Goal: Task Accomplishment & Management: Complete application form

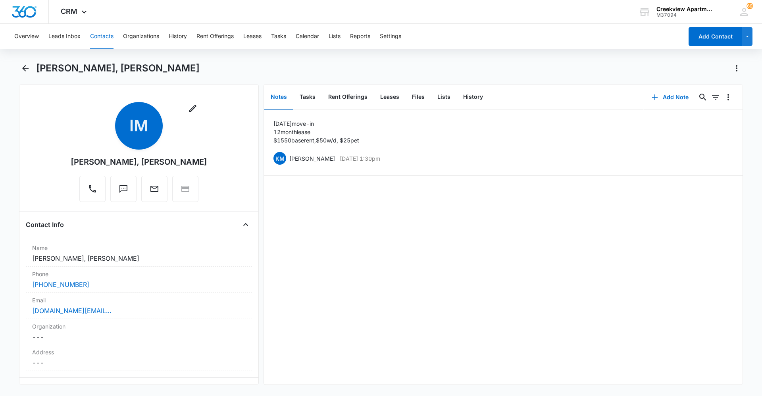
click at [112, 30] on button "Contacts" at bounding box center [101, 36] width 23 height 25
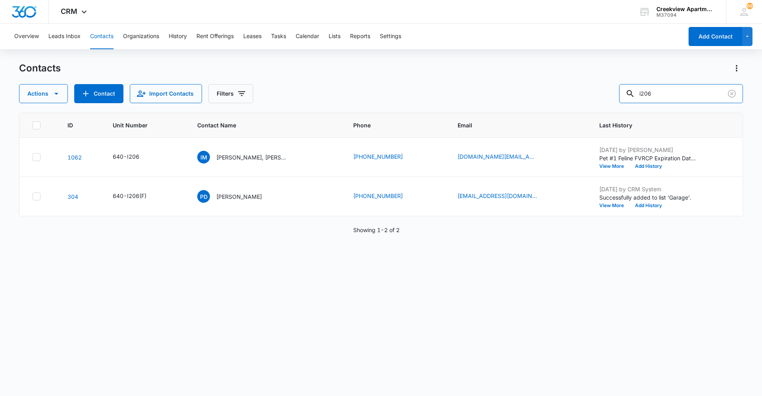
drag, startPoint x: 697, startPoint y: 98, endPoint x: 595, endPoint y: 104, distance: 101.8
click at [406, 104] on div "Contacts Actions Contact Import Contacts Filters i206 ID Unit Number Contact Na…" at bounding box center [381, 229] width 724 height 334
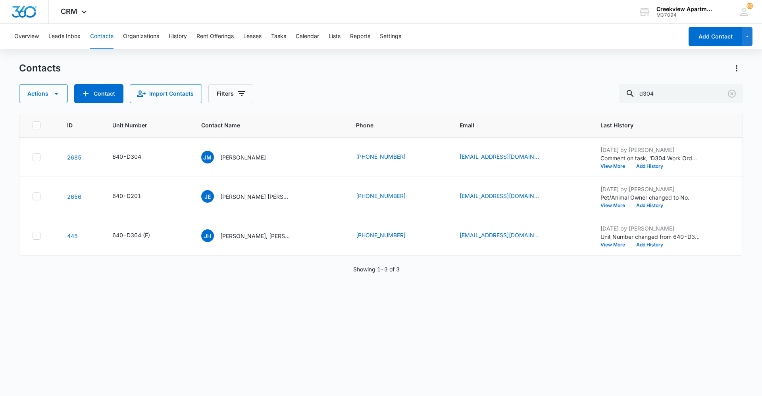
click at [406, 272] on div "ID Unit Number Contact Name Phone Email Last History 2685 640-D304 [PERSON_NAME…" at bounding box center [381, 249] width 724 height 273
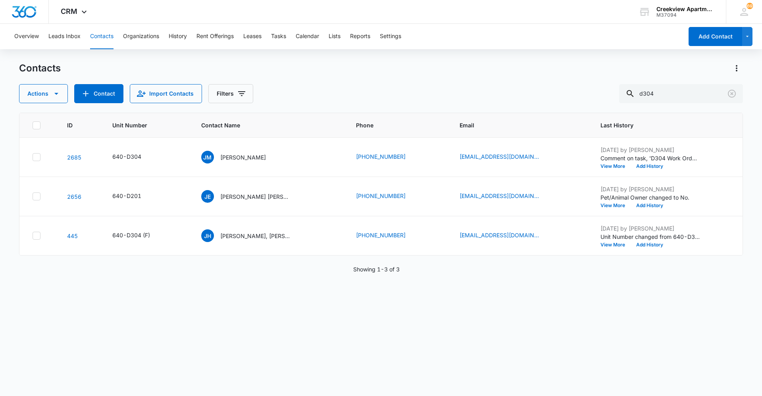
drag, startPoint x: 383, startPoint y: 353, endPoint x: 380, endPoint y: 356, distance: 4.2
click at [383, 272] on div "ID Unit Number Contact Name Phone Email Last History 2685 640-D304 [PERSON_NAME…" at bounding box center [381, 249] width 724 height 273
click at [334, 272] on div "ID Unit Number Contact Name Phone Email Last History 2685 640-D304 [PERSON_NAME…" at bounding box center [381, 249] width 724 height 273
drag, startPoint x: 391, startPoint y: 322, endPoint x: 376, endPoint y: 354, distance: 35.4
click at [391, 272] on div "ID Unit Number Contact Name Phone Email Last History 2685 640-D304 [PERSON_NAME…" at bounding box center [381, 249] width 724 height 273
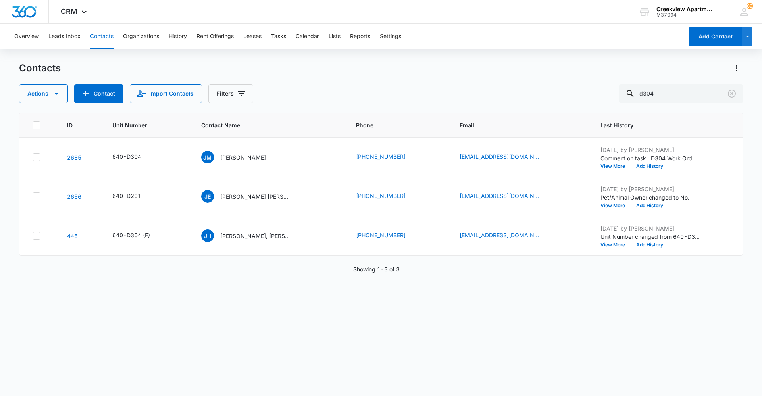
click at [338, 272] on div "ID Unit Number Contact Name Phone Email Last History 2685 640-D304 [PERSON_NAME…" at bounding box center [381, 249] width 724 height 273
click at [358, 272] on div "ID Unit Number Contact Name Phone Email Last History 2685 640-D304 [PERSON_NAME…" at bounding box center [381, 249] width 724 height 273
click at [394, 272] on div "ID Unit Number Contact Name Phone Email Last History 2685 640-D304 [PERSON_NAME…" at bounding box center [381, 249] width 724 height 273
click at [406, 272] on div "ID Unit Number Contact Name Phone Email Last History 2685 640-D304 [PERSON_NAME…" at bounding box center [381, 249] width 724 height 273
click at [309, 272] on div "ID Unit Number Contact Name Phone Email Last History 2685 640-D304 [PERSON_NAME…" at bounding box center [381, 249] width 724 height 273
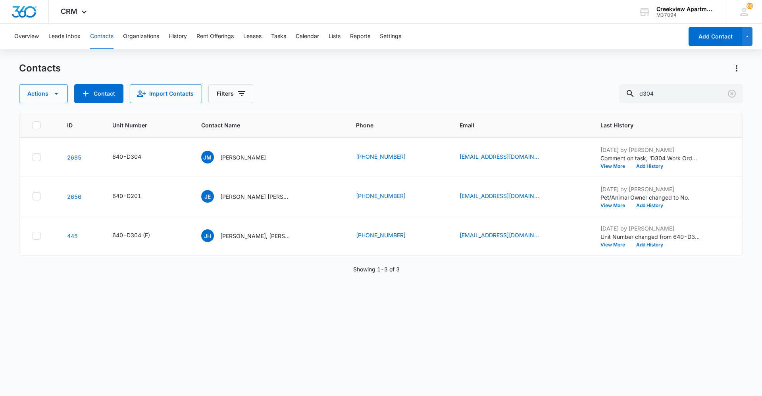
click at [406, 272] on div "ID Unit Number Contact Name Phone Email Last History 2685 640-D304 [PERSON_NAME…" at bounding box center [381, 249] width 724 height 273
click at [295, 272] on div "ID Unit Number Contact Name Phone Email Last History 2685 640-D304 [PERSON_NAME…" at bounding box center [381, 249] width 724 height 273
click at [406, 272] on div "ID Unit Number Contact Name Phone Email Last History 2685 640-D304 [PERSON_NAME…" at bounding box center [381, 249] width 724 height 273
click at [321, 272] on div "ID Unit Number Contact Name Phone Email Last History 2685 640-D304 [PERSON_NAME…" at bounding box center [381, 249] width 724 height 273
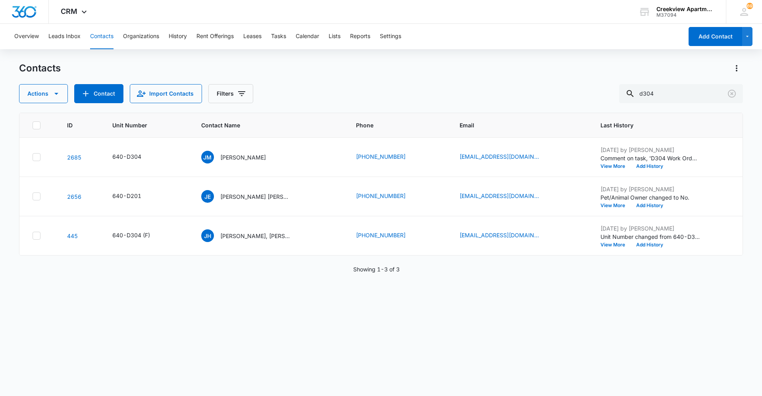
click at [406, 272] on div "ID Unit Number Contact Name Phone Email Last History 2685 640-D304 [PERSON_NAME…" at bounding box center [381, 249] width 724 height 273
click at [307, 272] on div "ID Unit Number Contact Name Phone Email Last History 2685 640-D304 [PERSON_NAME…" at bounding box center [381, 249] width 724 height 273
click at [292, 272] on div "ID Unit Number Contact Name Phone Email Last History 2685 640-D304 [PERSON_NAME…" at bounding box center [381, 249] width 724 height 273
click at [406, 272] on div "ID Unit Number Contact Name Phone Email Last History 2685 640-D304 [PERSON_NAME…" at bounding box center [381, 249] width 724 height 273
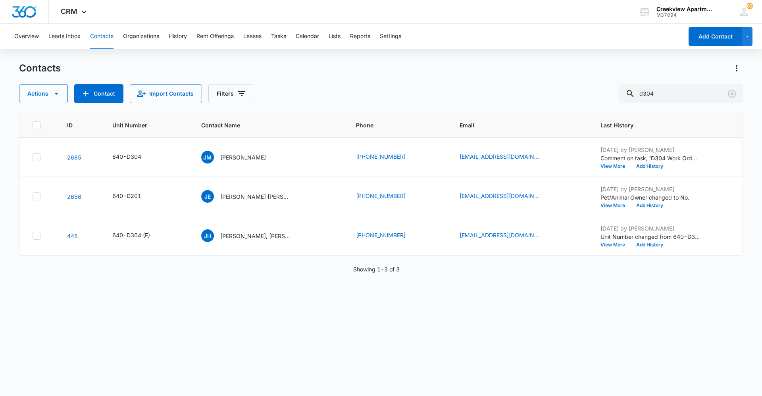
click at [406, 272] on div "ID Unit Number Contact Name Phone Email Last History 2685 640-D304 [PERSON_NAME…" at bounding box center [381, 249] width 724 height 273
click at [328, 272] on div "ID Unit Number Contact Name Phone Email Last History 2685 640-D304 [PERSON_NAME…" at bounding box center [381, 249] width 724 height 273
click at [406, 272] on div "ID Unit Number Contact Name Phone Email Last History 2685 640-D304 [PERSON_NAME…" at bounding box center [381, 249] width 724 height 273
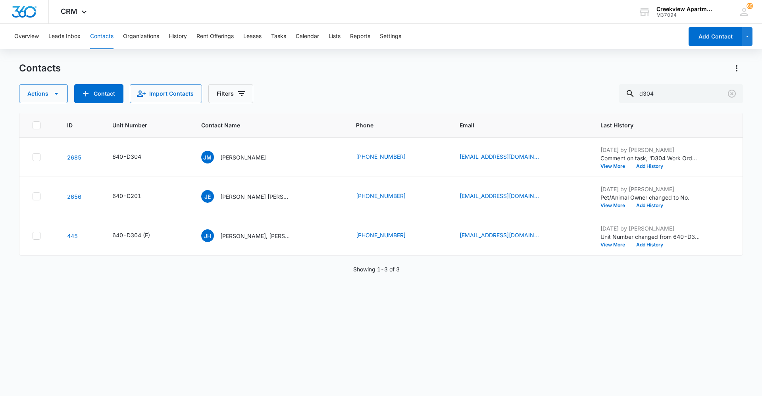
click at [406, 272] on div "ID Unit Number Contact Name Phone Email Last History 2685 640-D304 [PERSON_NAME…" at bounding box center [381, 249] width 724 height 273
click at [305, 272] on div "ID Unit Number Contact Name Phone Email Last History 2685 640-D304 [PERSON_NAME…" at bounding box center [381, 249] width 724 height 273
click at [377, 272] on div "ID Unit Number Contact Name Phone Email Last History 2685 640-D304 [PERSON_NAME…" at bounding box center [381, 249] width 724 height 273
click at [406, 272] on div "ID Unit Number Contact Name Phone Email Last History 2685 640-D304 [PERSON_NAME…" at bounding box center [381, 249] width 724 height 273
click at [359, 272] on div "ID Unit Number Contact Name Phone Email Last History 2685 640-D304 [PERSON_NAME…" at bounding box center [381, 249] width 724 height 273
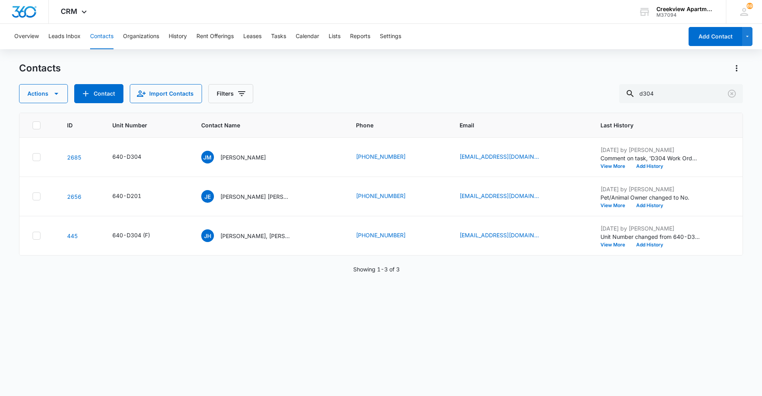
click at [371, 272] on div "ID Unit Number Contact Name Phone Email Last History 2685 640-D304 [PERSON_NAME…" at bounding box center [381, 249] width 724 height 273
click at [353, 272] on div "ID Unit Number Contact Name Phone Email Last History 2685 640-D304 [PERSON_NAME…" at bounding box center [381, 249] width 724 height 273
click at [406, 272] on div "ID Unit Number Contact Name Phone Email Last History 2685 640-D304 [PERSON_NAME…" at bounding box center [381, 249] width 724 height 273
drag, startPoint x: 464, startPoint y: 377, endPoint x: 464, endPoint y: 394, distance: 17.1
click at [406, 272] on div "ID Unit Number Contact Name Phone Email Last History 2685 640-D304 [PERSON_NAME…" at bounding box center [381, 249] width 724 height 273
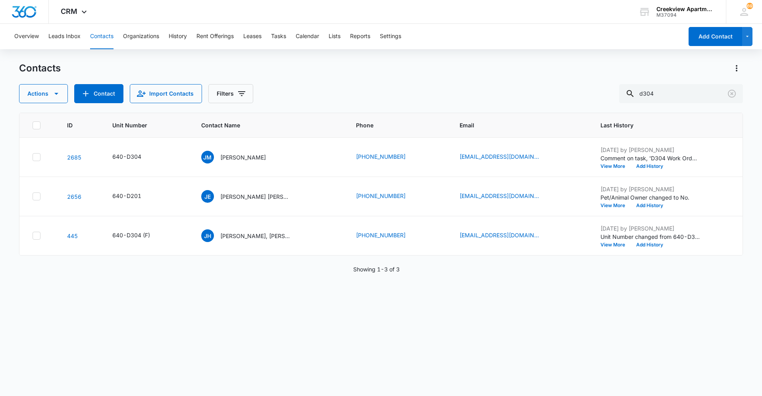
click at [406, 272] on div "ID Unit Number Contact Name Phone Email Last History 2685 640-D304 [PERSON_NAME…" at bounding box center [381, 249] width 724 height 273
click at [338, 272] on div "ID Unit Number Contact Name Phone Email Last History 2685 640-D304 [PERSON_NAME…" at bounding box center [381, 249] width 724 height 273
click at [406, 272] on div "ID Unit Number Contact Name Phone Email Last History 2685 640-D304 [PERSON_NAME…" at bounding box center [381, 249] width 724 height 273
drag, startPoint x: 306, startPoint y: 83, endPoint x: 383, endPoint y: 170, distance: 116.7
click at [306, 83] on div "Contacts Actions Contact Import Contacts Filters d304" at bounding box center [381, 82] width 724 height 41
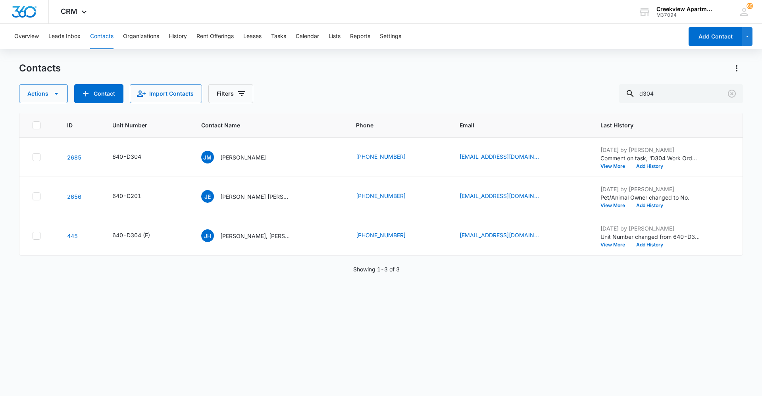
click at [360, 272] on div "ID Unit Number Contact Name Phone Email Last History 2685 640-D304 [PERSON_NAME…" at bounding box center [381, 249] width 724 height 273
click at [406, 272] on div "ID Unit Number Contact Name Phone Email Last History 2685 640-D304 [PERSON_NAME…" at bounding box center [381, 249] width 724 height 273
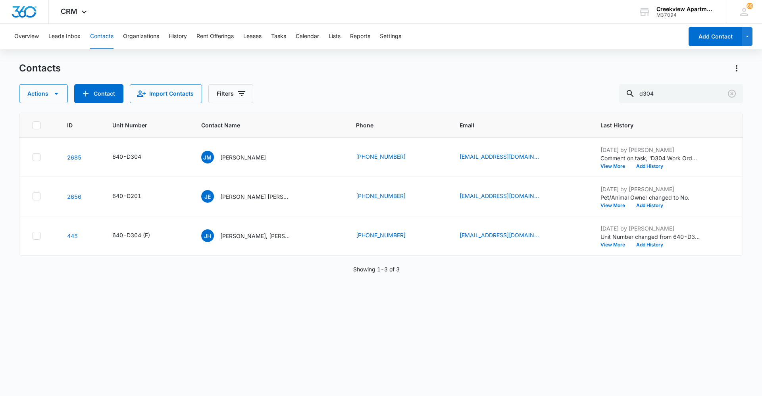
drag, startPoint x: 340, startPoint y: 276, endPoint x: 330, endPoint y: 277, distance: 10.0
click at [340, 272] on div "ID Unit Number Contact Name Phone Email Last History 2685 640-D304 [PERSON_NAME…" at bounding box center [381, 249] width 724 height 273
click at [406, 272] on div "ID Unit Number Contact Name Phone Email Last History 2685 640-D304 [PERSON_NAME…" at bounding box center [381, 249] width 724 height 273
click at [331, 272] on div "ID Unit Number Contact Name Phone Email Last History 2685 640-D304 [PERSON_NAME…" at bounding box center [381, 249] width 724 height 273
drag, startPoint x: 697, startPoint y: 85, endPoint x: 615, endPoint y: 96, distance: 82.9
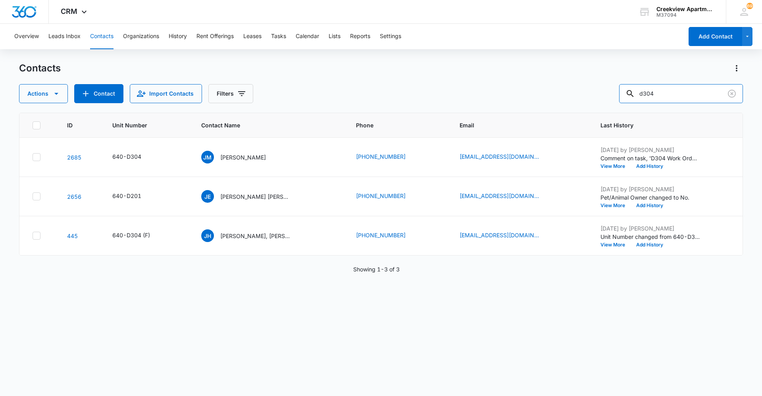
click at [406, 96] on div "Actions Contact Import Contacts Filters d304" at bounding box center [381, 93] width 724 height 19
type input "c305"
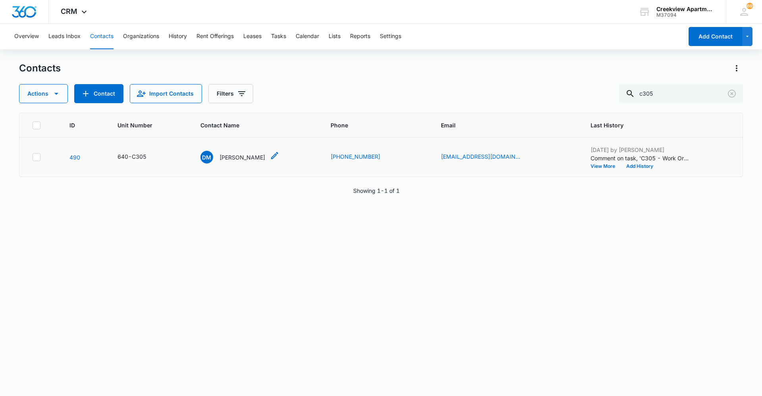
click at [245, 156] on p "[PERSON_NAME]" at bounding box center [243, 157] width 46 height 8
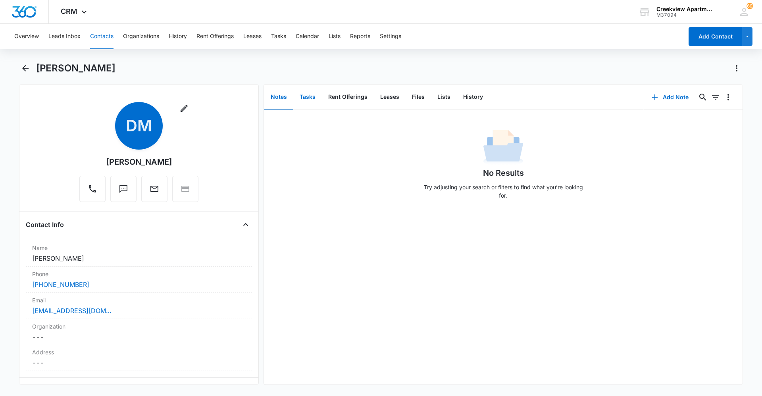
click at [306, 93] on button "Tasks" at bounding box center [307, 97] width 29 height 25
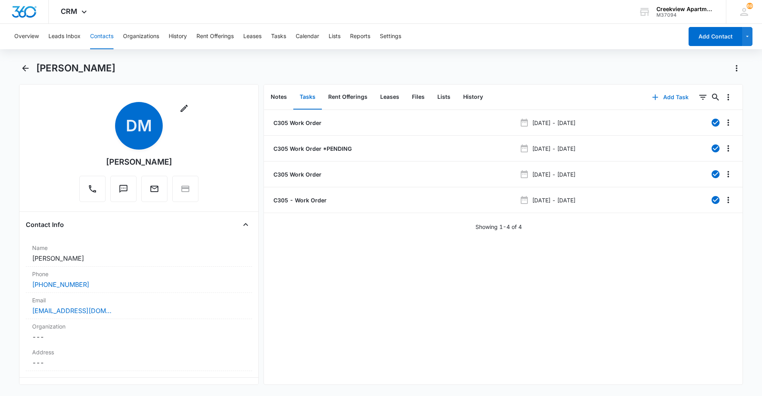
click at [406, 99] on button "Add Task" at bounding box center [670, 97] width 52 height 19
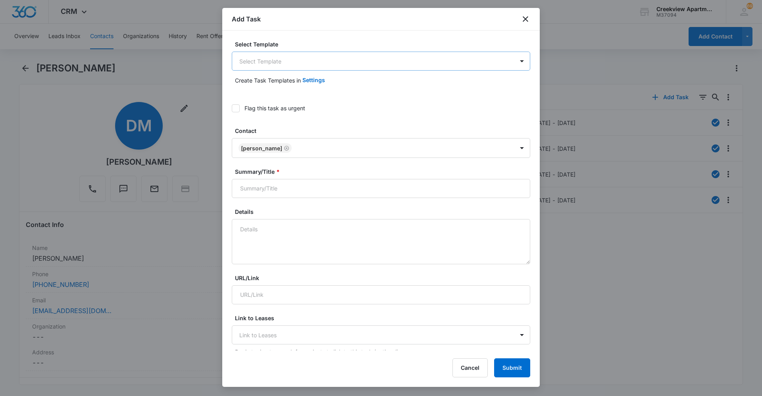
click at [385, 61] on body "CRM Apps Reputation Websites Forms CRM Email Social Content Ads Intelligence Fi…" at bounding box center [381, 198] width 762 height 396
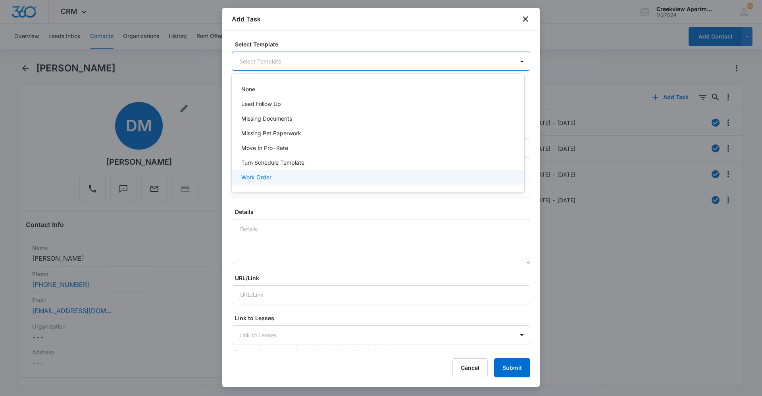
click at [262, 175] on p "Work Order" at bounding box center [256, 177] width 30 height 8
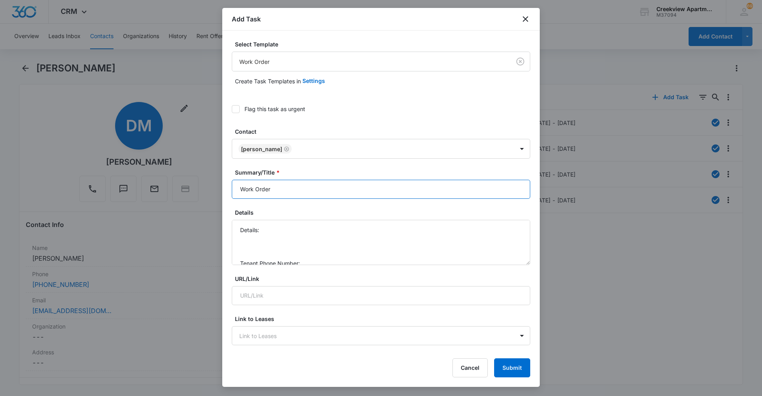
click at [242, 195] on input "Work Order" at bounding box center [381, 189] width 299 height 19
type input "C305 Work Order"
click at [273, 224] on textarea "Details: Tenant Phone Number: Call Before:" at bounding box center [381, 242] width 299 height 45
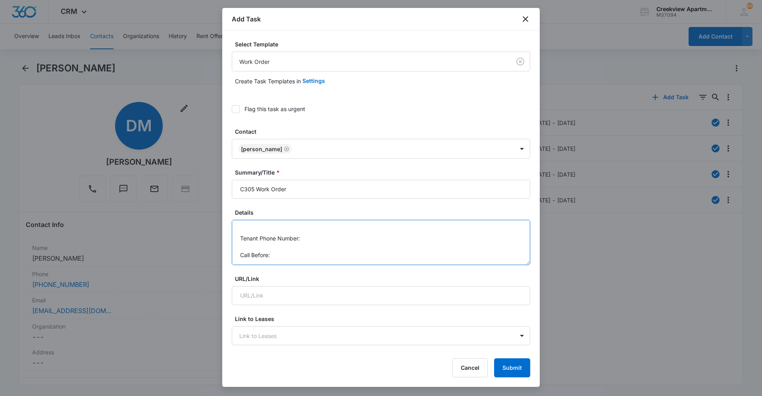
click at [321, 243] on textarea "Details: ice maker not making ice Tenant Phone Number: Call Before:" at bounding box center [381, 242] width 299 height 45
click at [330, 237] on textarea "Details: ice maker not making ice Tenant Phone Number: Call Before:" at bounding box center [381, 242] width 299 height 45
click at [313, 258] on textarea "Details: ice maker not making ice Tenant Phone Number: [PHONE_NUMBER] Call Befo…" at bounding box center [381, 242] width 299 height 45
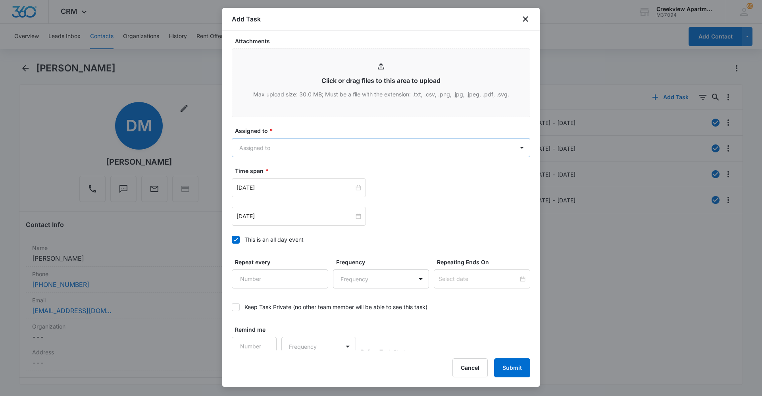
scroll to position [414, 0]
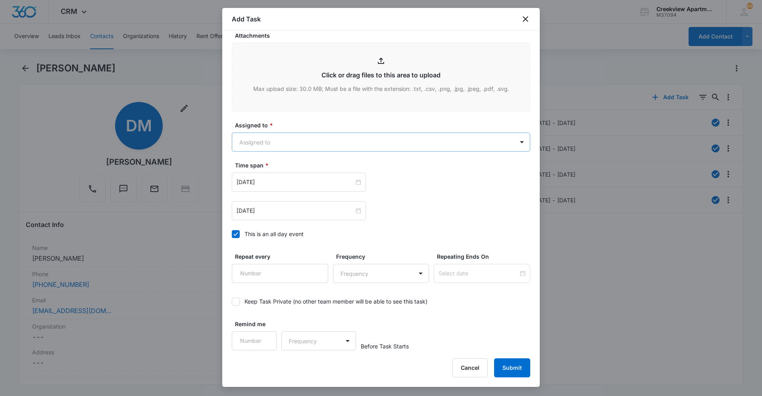
type textarea "Details: ice maker not making ice Tenant Phone Number: [PHONE_NUMBER] Call Befo…"
click at [406, 136] on body "CRM Apps Reputation Websites Forms CRM Email Social Content Ads Intelligence Fi…" at bounding box center [381, 198] width 762 height 396
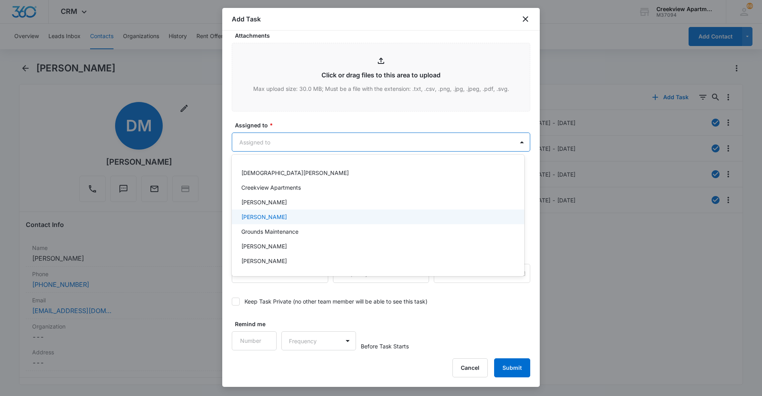
scroll to position [40, 0]
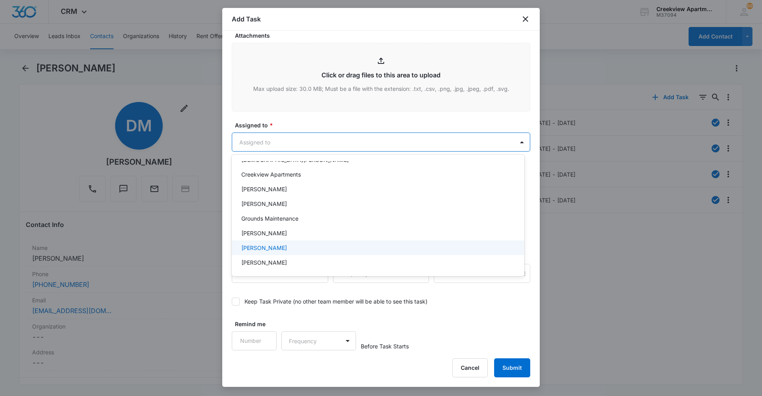
click at [318, 249] on div "[PERSON_NAME]" at bounding box center [377, 248] width 272 height 8
click at [360, 127] on div at bounding box center [381, 198] width 762 height 396
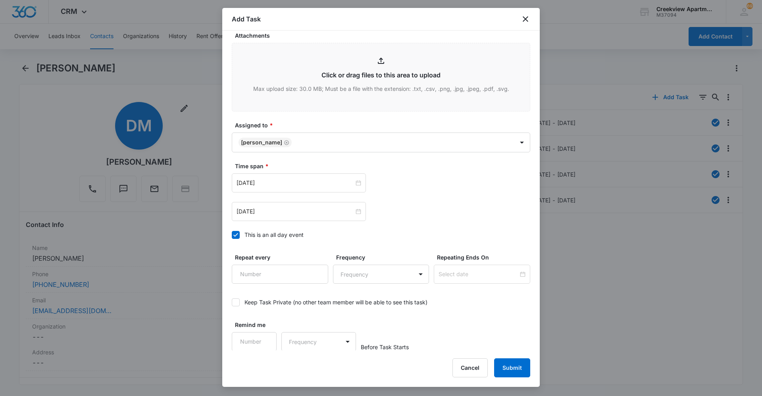
click at [393, 180] on div "[DATE]" at bounding box center [381, 183] width 299 height 19
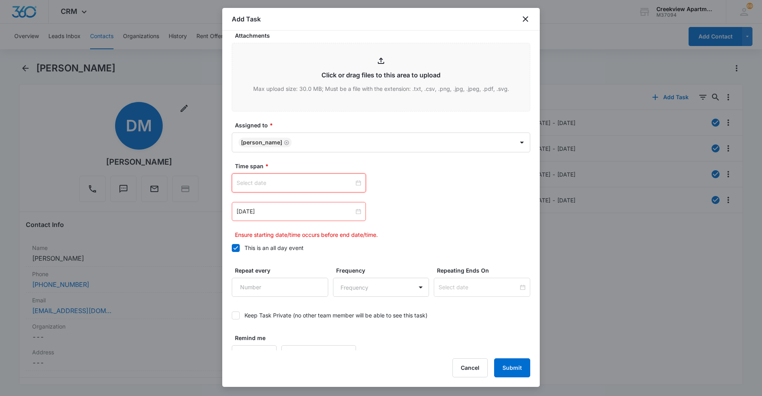
click at [338, 185] on input at bounding box center [296, 183] width 118 height 9
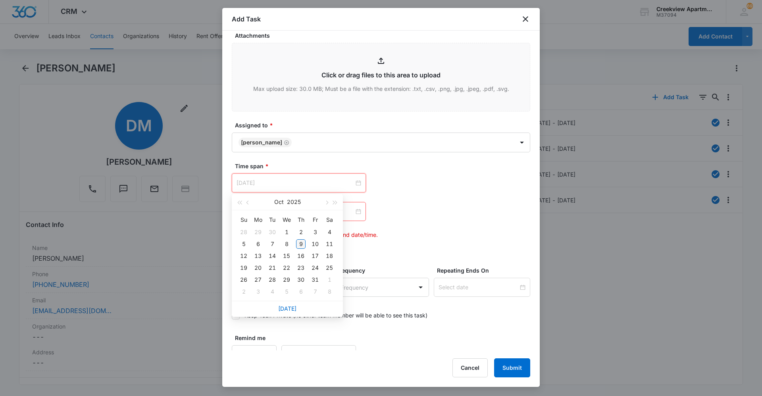
type input "[DATE]"
drag, startPoint x: 301, startPoint y: 246, endPoint x: 305, endPoint y: 243, distance: 5.2
click at [301, 245] on div "9" at bounding box center [301, 244] width 10 height 10
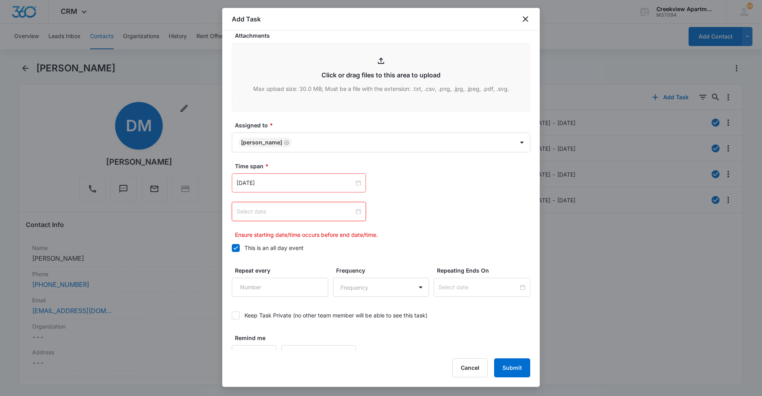
click at [333, 214] on input at bounding box center [296, 211] width 118 height 9
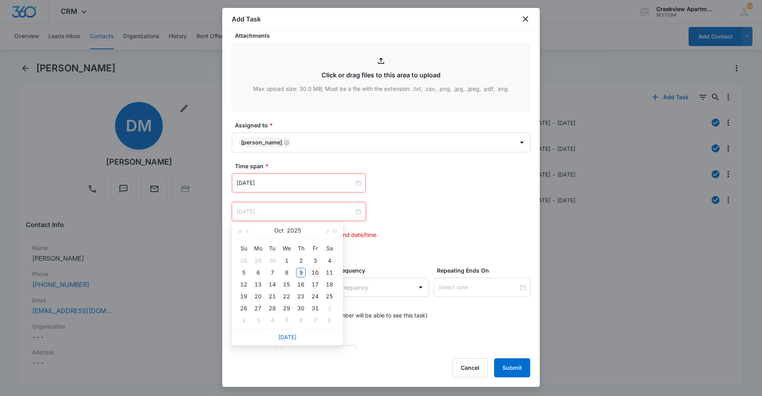
type input "[DATE]"
click at [315, 270] on div "10" at bounding box center [316, 273] width 10 height 10
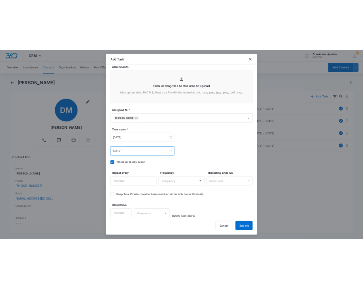
scroll to position [415, 0]
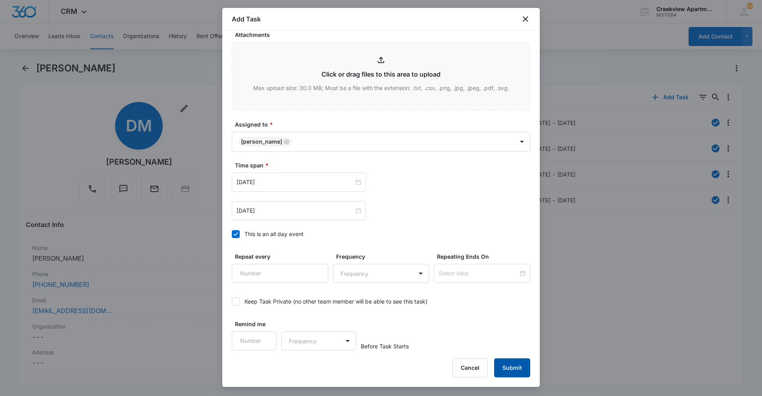
click at [406, 272] on button "Submit" at bounding box center [512, 368] width 36 height 19
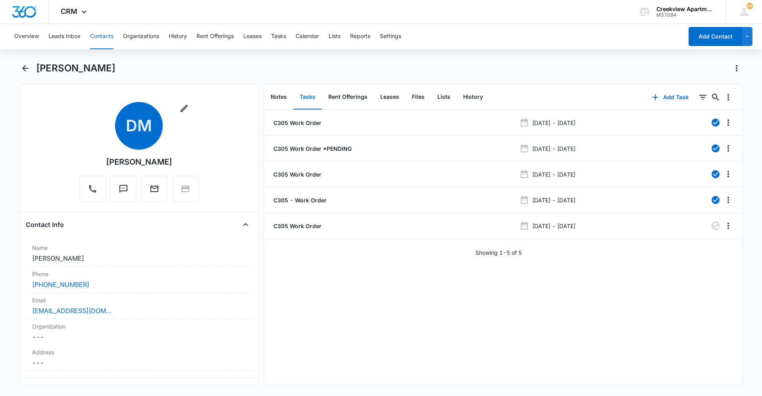
click at [308, 272] on div "C305 Work Order [DATE] - [DATE] C305 Work Order *PENDING [DATE] - [DATE] C305 W…" at bounding box center [503, 247] width 479 height 275
click at [406, 255] on div "Showing 1-5 of 5" at bounding box center [503, 253] width 479 height 8
click at [406, 272] on div "C305 Work Order [DATE] - [DATE] C305 Work Order *PENDING [DATE] - [DATE] C305 W…" at bounding box center [503, 247] width 479 height 275
click at [356, 272] on div "C305 Work Order [DATE] - [DATE] C305 Work Order *PENDING [DATE] - [DATE] C305 W…" at bounding box center [503, 247] width 479 height 275
click at [377, 272] on div "[PERSON_NAME] Remove DM [PERSON_NAME] Contact Info Name Cancel Save Changes [PE…" at bounding box center [381, 228] width 724 height 333
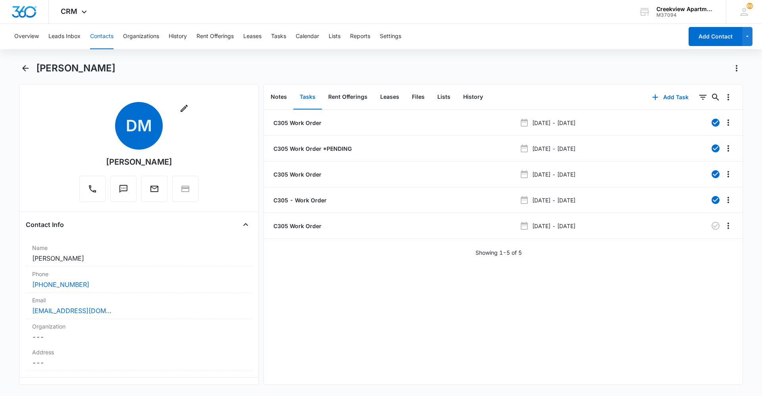
click at [406, 272] on div "C305 Work Order [DATE] - [DATE] C305 Work Order *PENDING [DATE] - [DATE] C305 W…" at bounding box center [503, 247] width 479 height 275
click at [343, 272] on div "C305 Work Order [DATE] - [DATE] C305 Work Order *PENDING [DATE] - [DATE] C305 W…" at bounding box center [503, 247] width 479 height 275
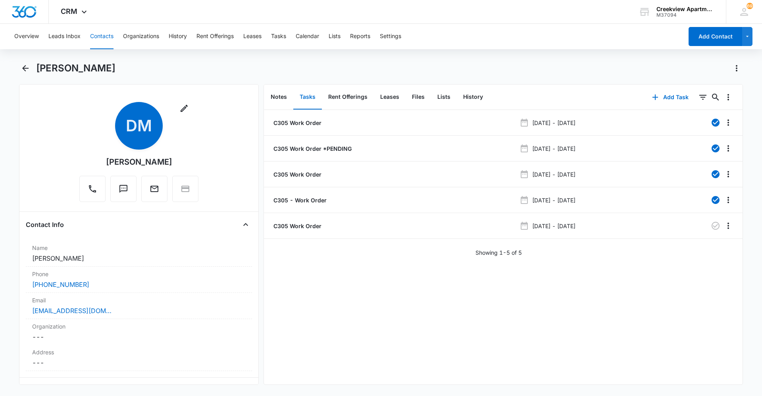
click at [319, 272] on div "C305 Work Order [DATE] - [DATE] C305 Work Order *PENDING [DATE] - [DATE] C305 W…" at bounding box center [503, 247] width 479 height 275
click at [406, 272] on div "C305 Work Order [DATE] - [DATE] C305 Work Order *PENDING [DATE] - [DATE] C305 W…" at bounding box center [503, 247] width 479 height 275
click at [354, 272] on div "C305 Work Order [DATE] - [DATE] C305 Work Order *PENDING [DATE] - [DATE] C305 W…" at bounding box center [503, 247] width 479 height 275
click at [406, 272] on div "C305 Work Order [DATE] - [DATE] C305 Work Order *PENDING [DATE] - [DATE] C305 W…" at bounding box center [503, 247] width 479 height 275
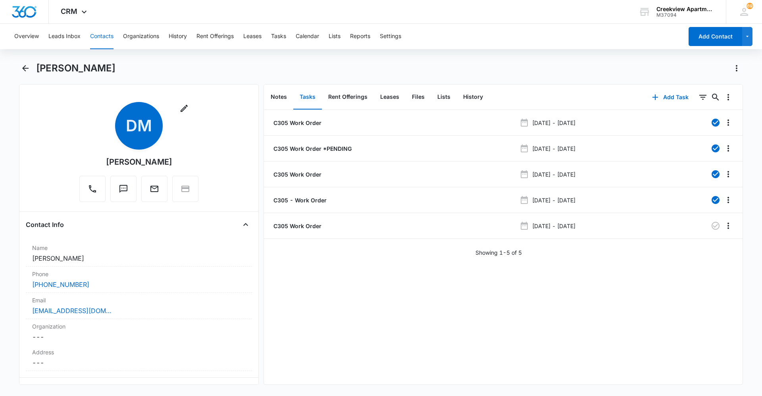
click at [406, 272] on div "C305 Work Order [DATE] - [DATE] C305 Work Order *PENDING [DATE] - [DATE] C305 W…" at bounding box center [503, 247] width 479 height 275
click at [395, 272] on div "C305 Work Order [DATE] - [DATE] C305 Work Order *PENDING [DATE] - [DATE] C305 W…" at bounding box center [503, 247] width 479 height 275
click at [406, 272] on div "C305 Work Order [DATE] - [DATE] C305 Work Order *PENDING [DATE] - [DATE] C305 W…" at bounding box center [503, 247] width 479 height 275
